Goal: Check status: Check status

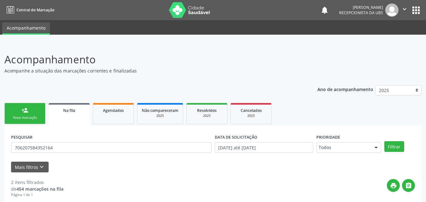
click at [120, 103] on link "Agendados" at bounding box center [113, 113] width 41 height 21
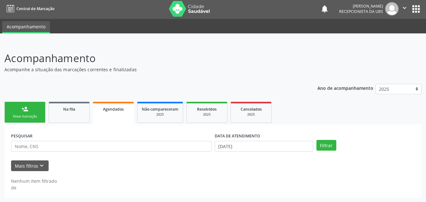
scroll to position [1, 0]
click at [324, 148] on button "Filtrar" at bounding box center [326, 145] width 20 height 11
click at [328, 145] on button "Filtrar" at bounding box center [326, 145] width 20 height 11
click at [25, 165] on button "Mais filtros keyboard_arrow_down" at bounding box center [30, 166] width 38 height 11
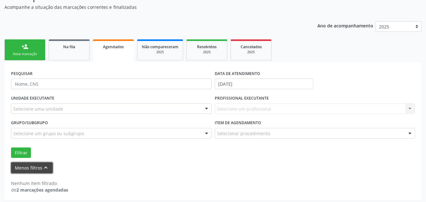
scroll to position [66, 0]
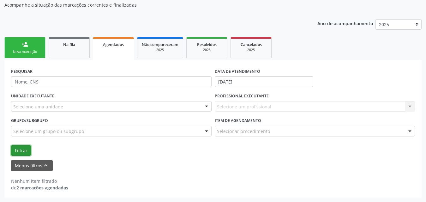
click at [23, 152] on button "Filtrar" at bounding box center [21, 151] width 20 height 11
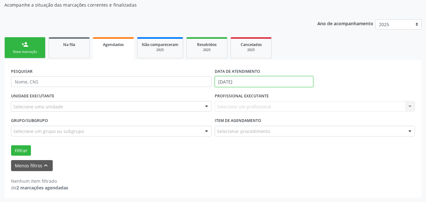
click at [278, 81] on input "[DATE]" at bounding box center [264, 81] width 99 height 11
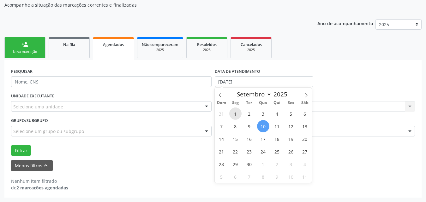
click at [233, 111] on span "1" at bounding box center [235, 114] width 12 height 12
type input "[DATE]"
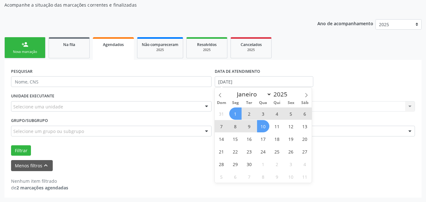
click at [264, 127] on span "10" at bounding box center [263, 126] width 12 height 12
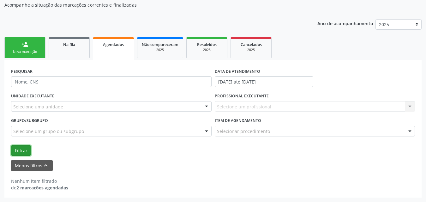
click at [20, 149] on button "Filtrar" at bounding box center [21, 151] width 20 height 11
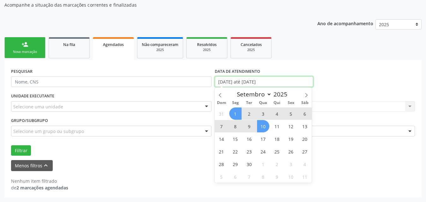
click at [304, 81] on input "[DATE] até [DATE]" at bounding box center [264, 81] width 99 height 11
click at [220, 96] on icon at bounding box center [220, 95] width 2 height 4
select select "7"
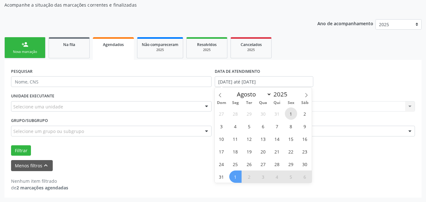
click at [292, 116] on span "1" at bounding box center [291, 114] width 12 height 12
type input "01/08/2025"
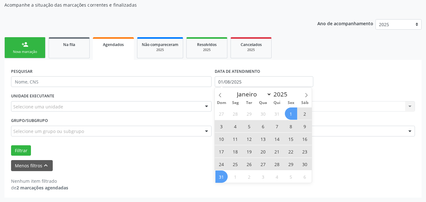
click at [224, 178] on span "31" at bounding box center [221, 177] width 12 height 12
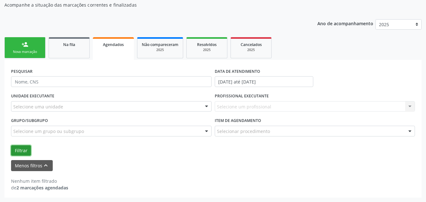
click at [22, 152] on button "Filtrar" at bounding box center [21, 151] width 20 height 11
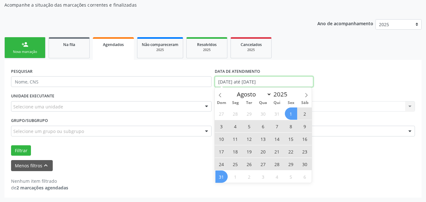
click at [299, 81] on input "[DATE] até [DATE]" at bounding box center [264, 81] width 99 height 11
click at [305, 95] on icon at bounding box center [306, 95] width 4 height 4
select select "8"
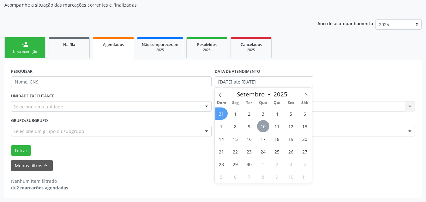
click at [262, 126] on span "10" at bounding box center [263, 126] width 12 height 12
type input "[DATE]"
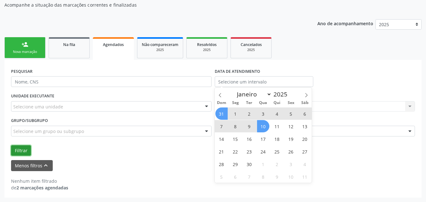
click at [20, 149] on button "Filtrar" at bounding box center [21, 151] width 20 height 11
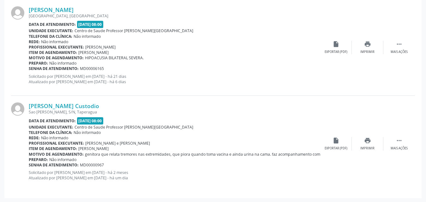
scroll to position [258, 0]
click at [399, 143] on icon "" at bounding box center [399, 140] width 7 height 7
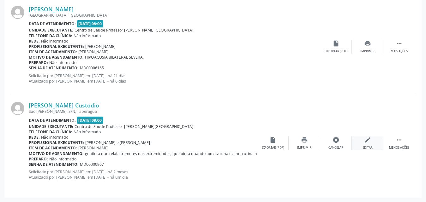
click at [363, 147] on div "Editar" at bounding box center [368, 148] width 10 height 4
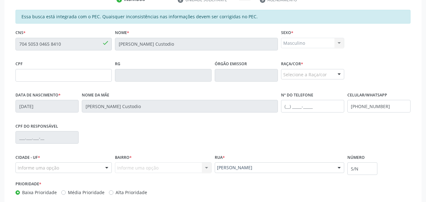
scroll to position [81, 0]
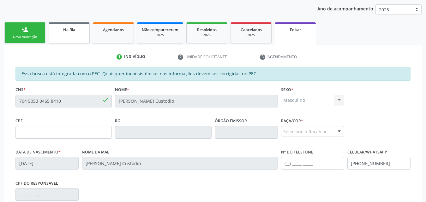
click at [68, 32] on span "Na fila" at bounding box center [69, 29] width 12 height 5
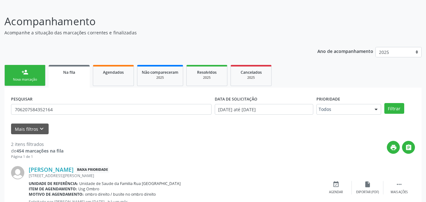
scroll to position [30, 0]
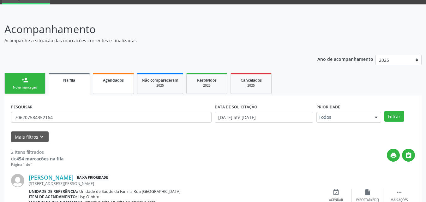
click at [111, 80] on span "Agendados" at bounding box center [113, 80] width 21 height 5
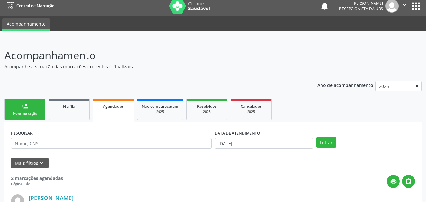
scroll to position [0, 0]
